Goal: Find specific page/section: Find specific page/section

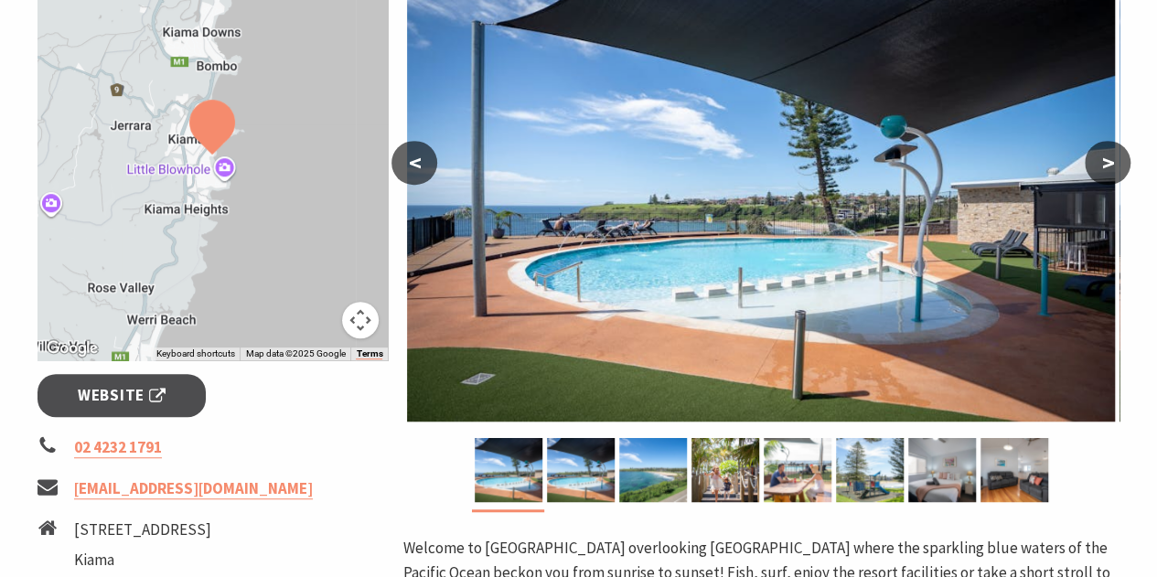
scroll to position [393, 0]
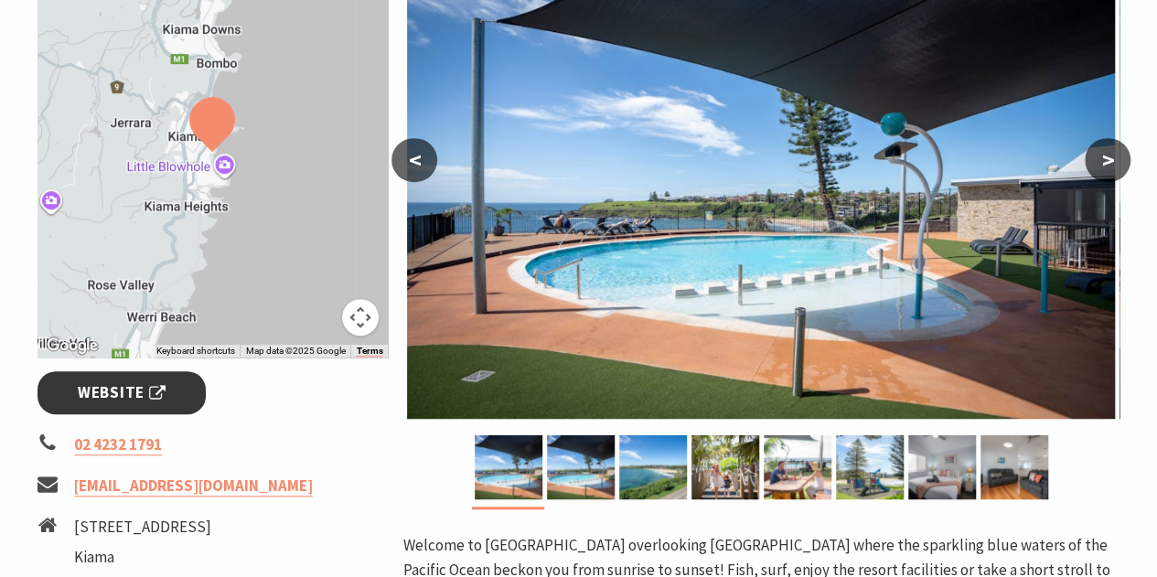
click at [133, 390] on span "Website" at bounding box center [122, 393] width 88 height 25
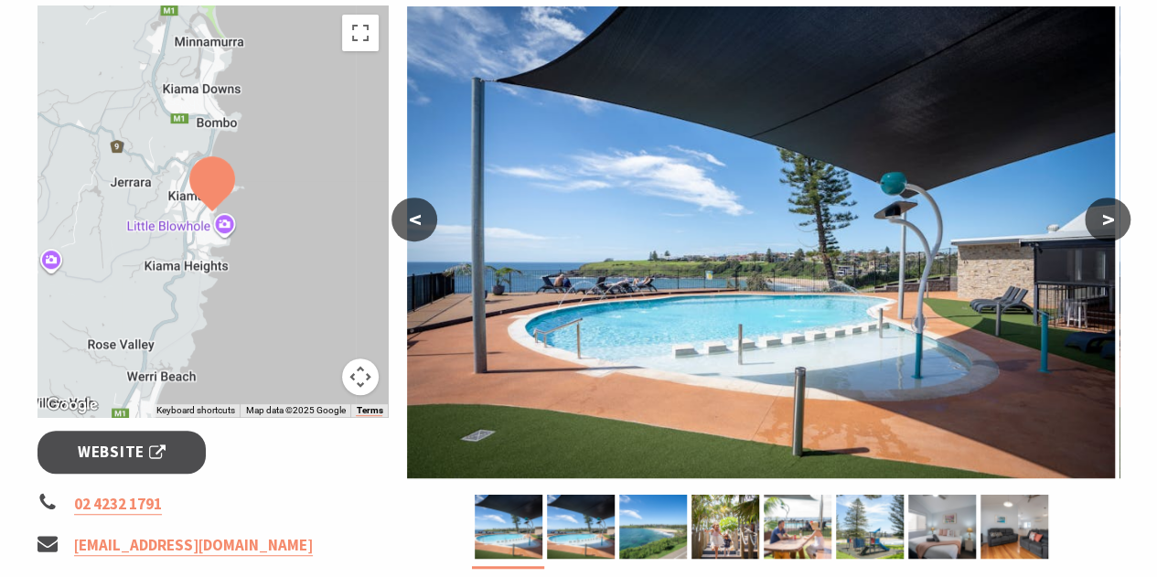
scroll to position [337, 0]
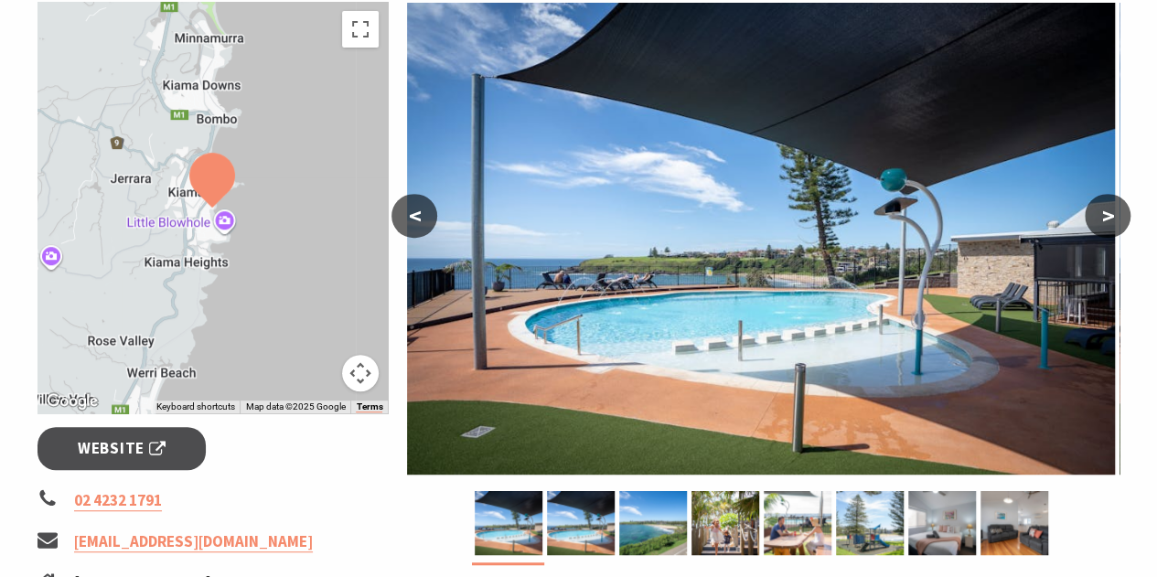
click at [207, 177] on img at bounding box center [212, 180] width 60 height 70
click at [418, 211] on button "<" at bounding box center [415, 216] width 46 height 44
click at [1109, 215] on button ">" at bounding box center [1108, 216] width 46 height 44
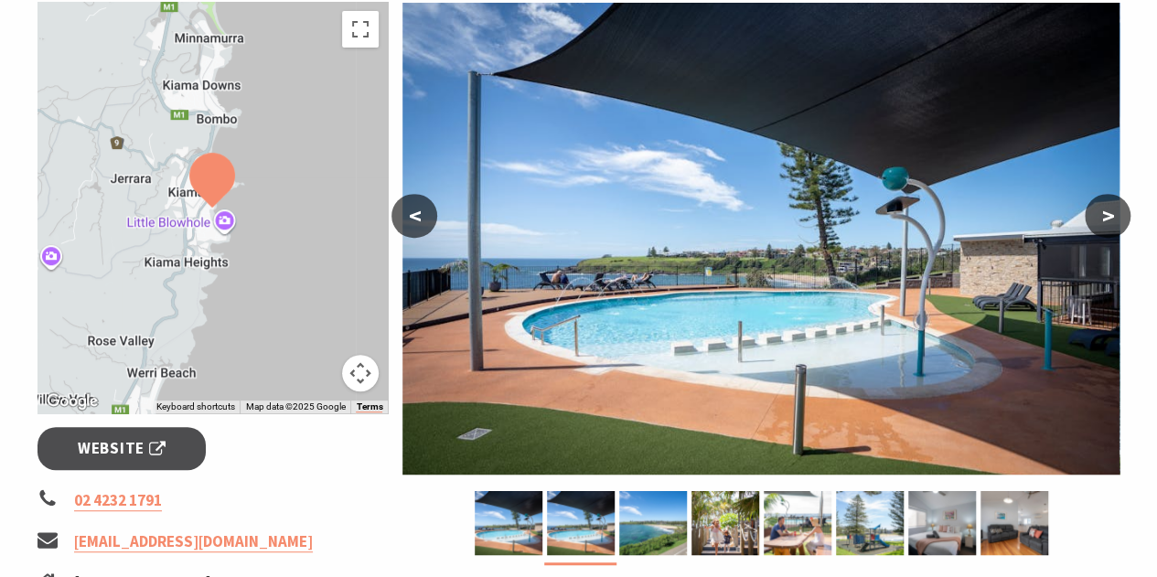
click at [1109, 215] on button ">" at bounding box center [1108, 216] width 46 height 44
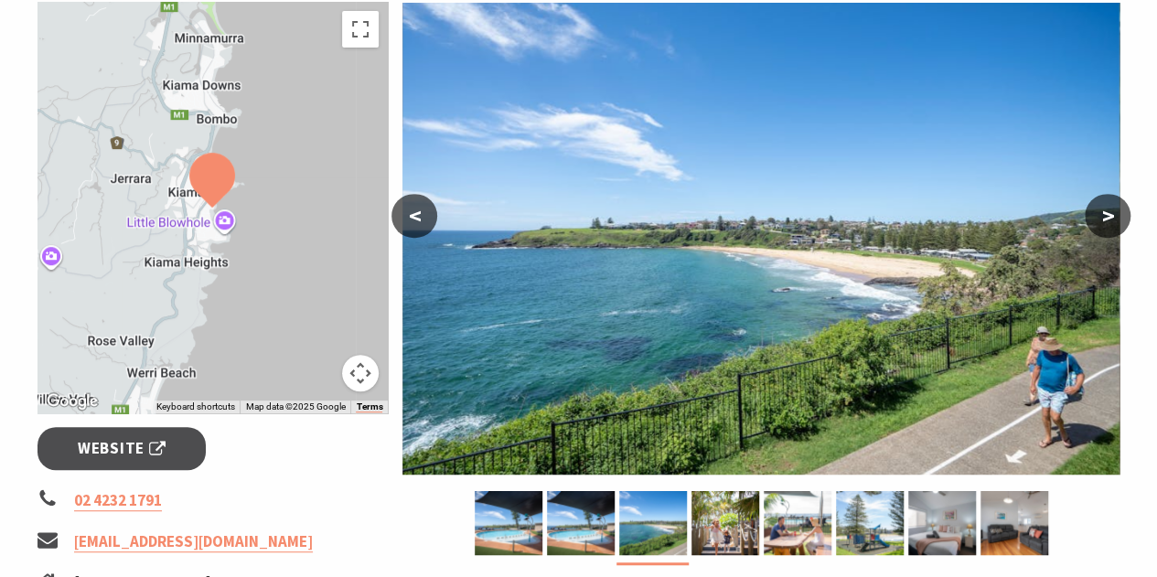
click at [1109, 215] on button ">" at bounding box center [1108, 216] width 46 height 44
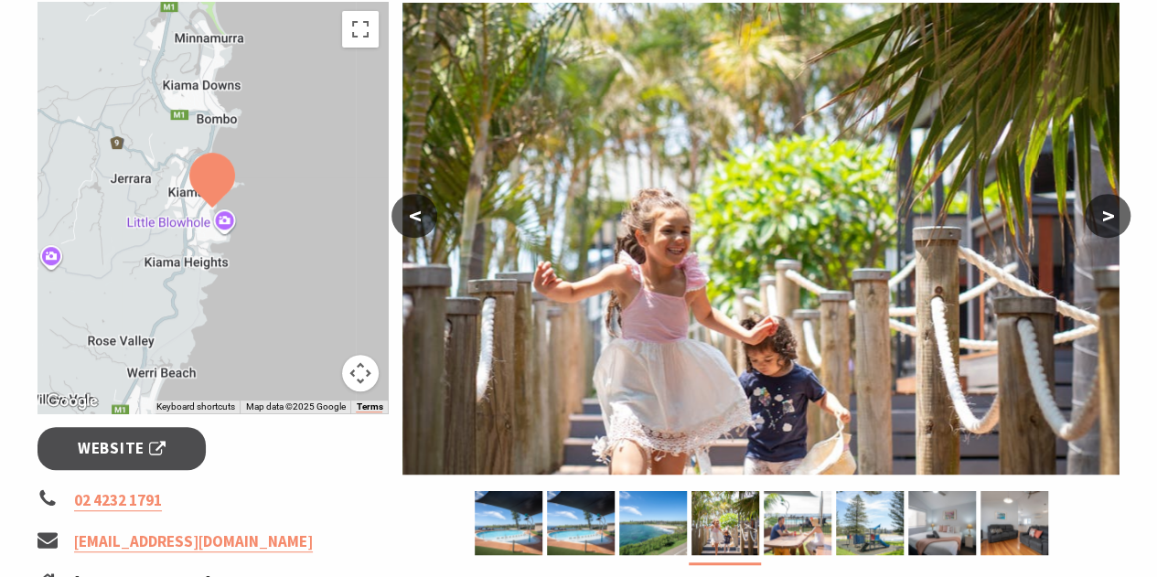
click at [1109, 215] on button ">" at bounding box center [1108, 216] width 46 height 44
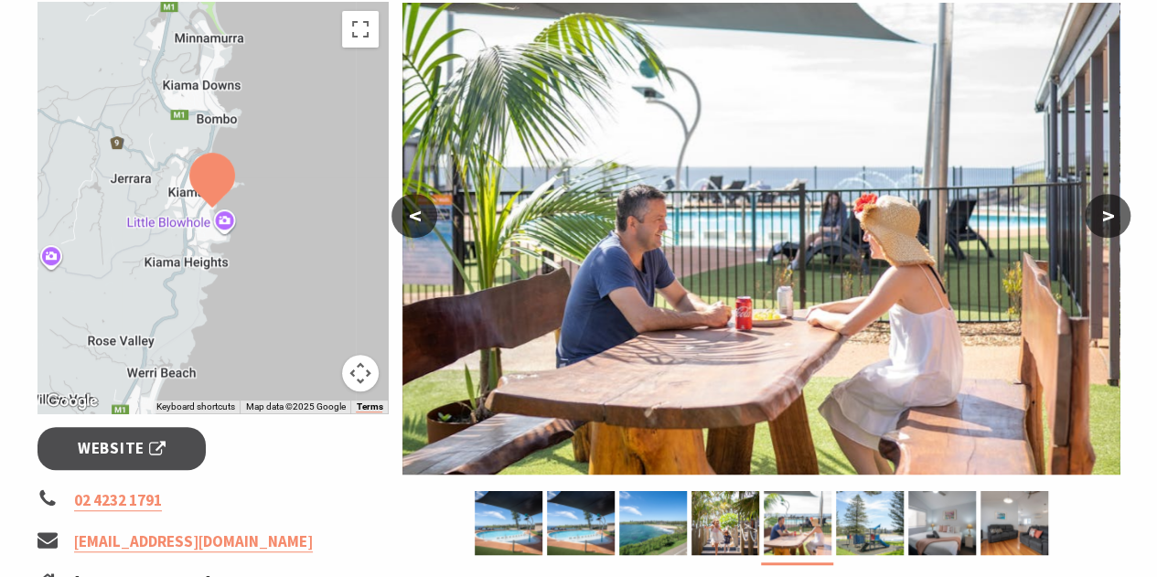
click at [1109, 215] on button ">" at bounding box center [1108, 216] width 46 height 44
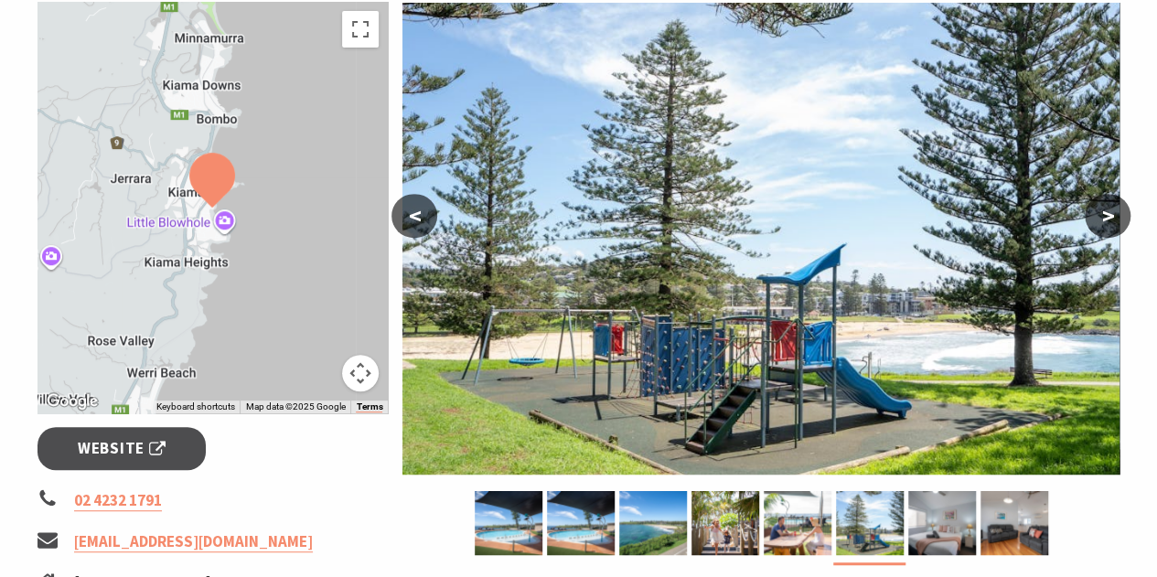
click at [1109, 215] on button ">" at bounding box center [1108, 216] width 46 height 44
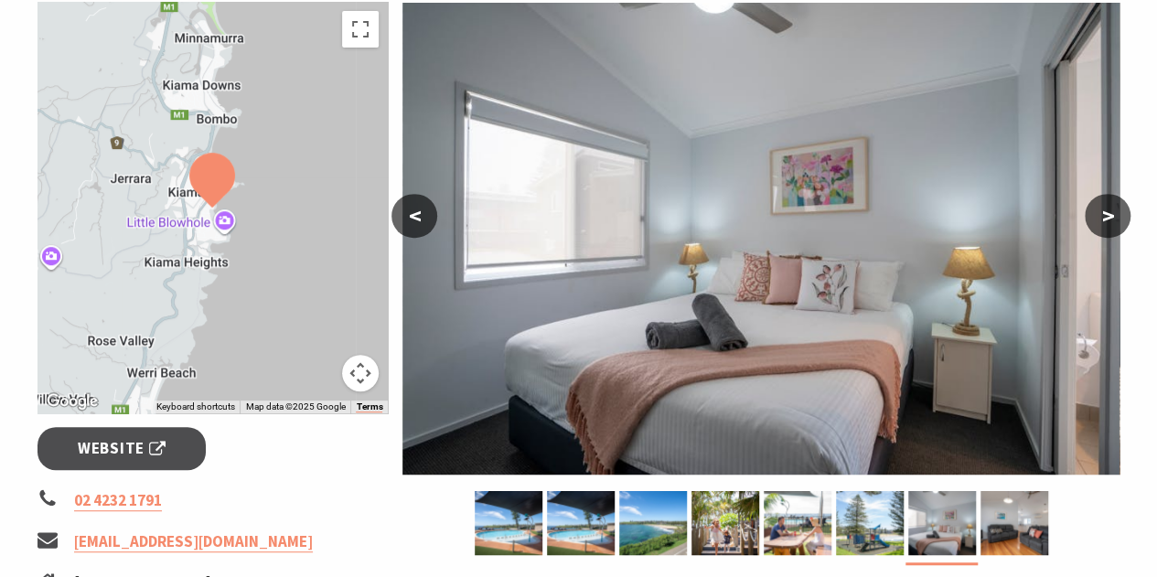
click at [1109, 215] on button ">" at bounding box center [1108, 216] width 46 height 44
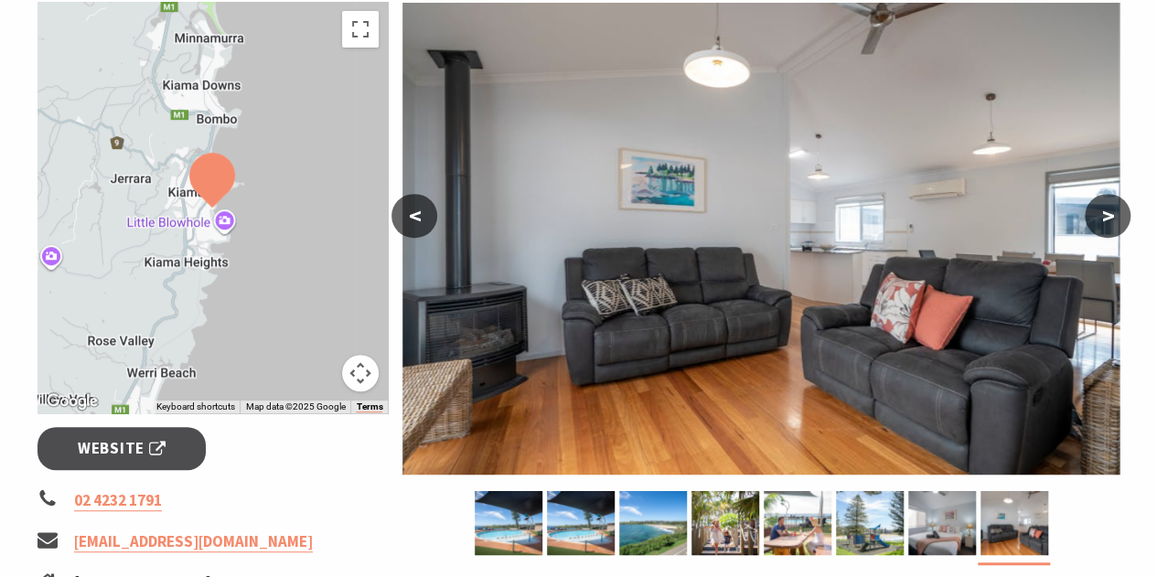
click at [1109, 215] on button ">" at bounding box center [1108, 216] width 46 height 44
click at [1105, 211] on button ">" at bounding box center [1108, 216] width 46 height 44
click at [1102, 211] on button ">" at bounding box center [1108, 216] width 46 height 44
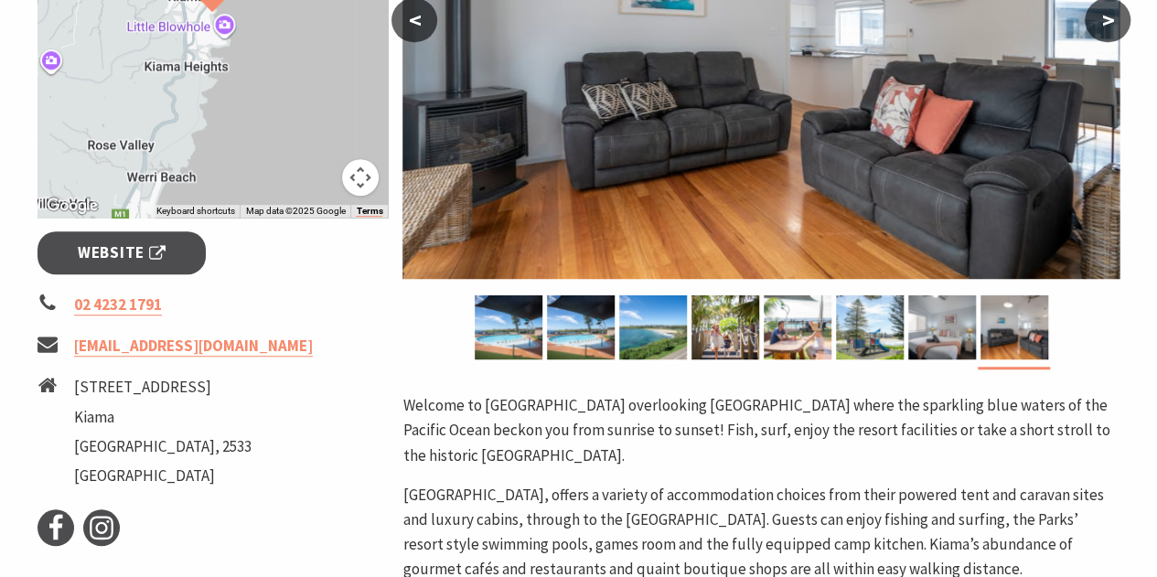
scroll to position [0, 0]
